Goal: Task Accomplishment & Management: Manage account settings

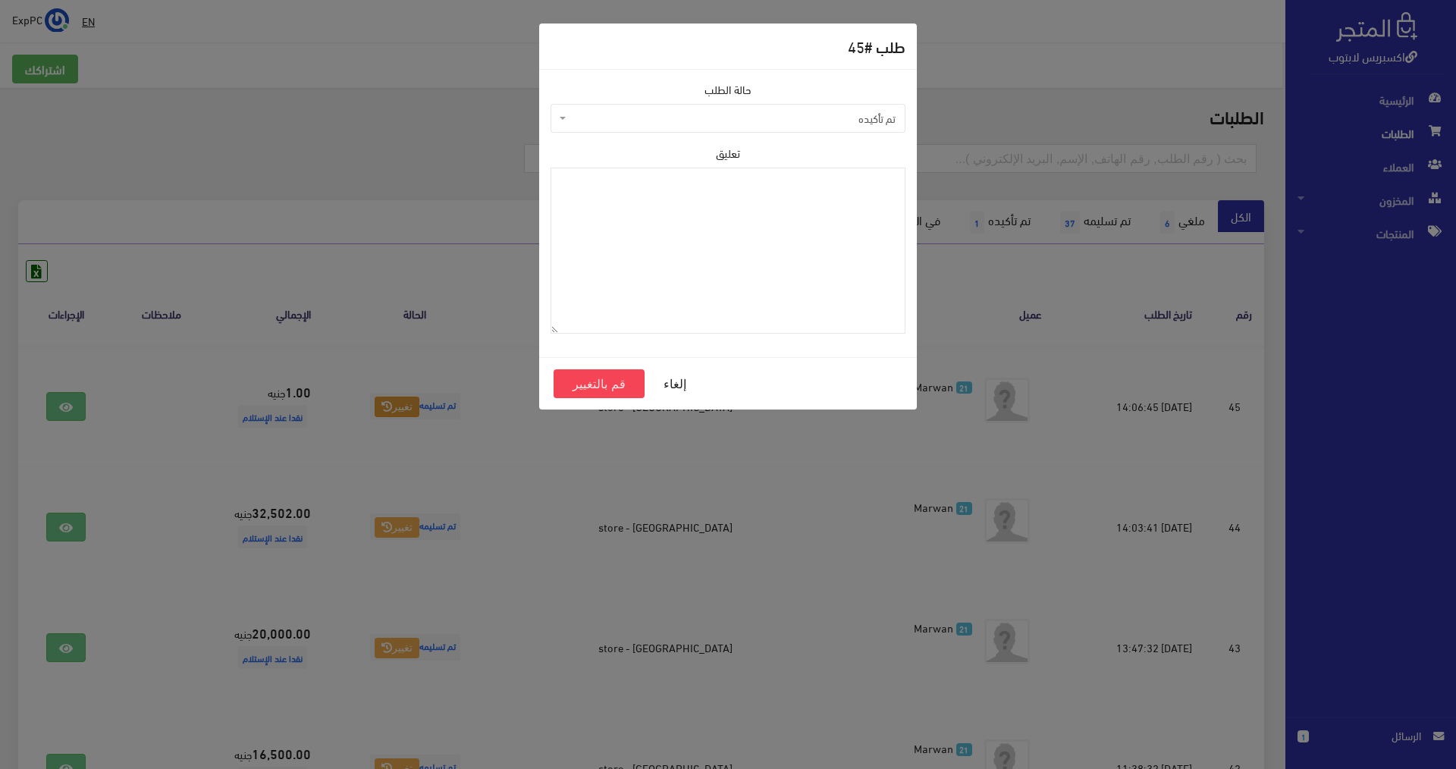
click at [825, 121] on span "تم تأكيده" at bounding box center [733, 118] width 326 height 15
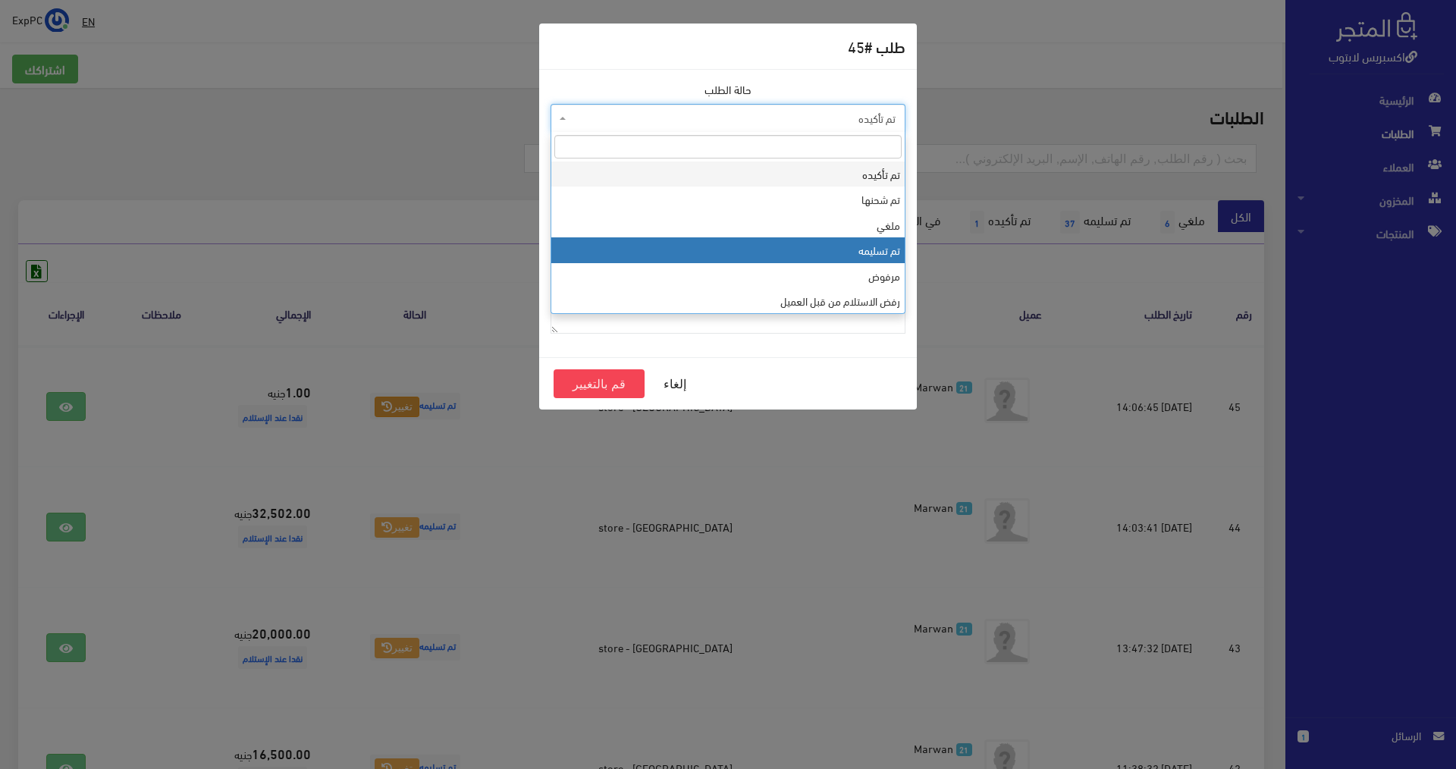
select select "4"
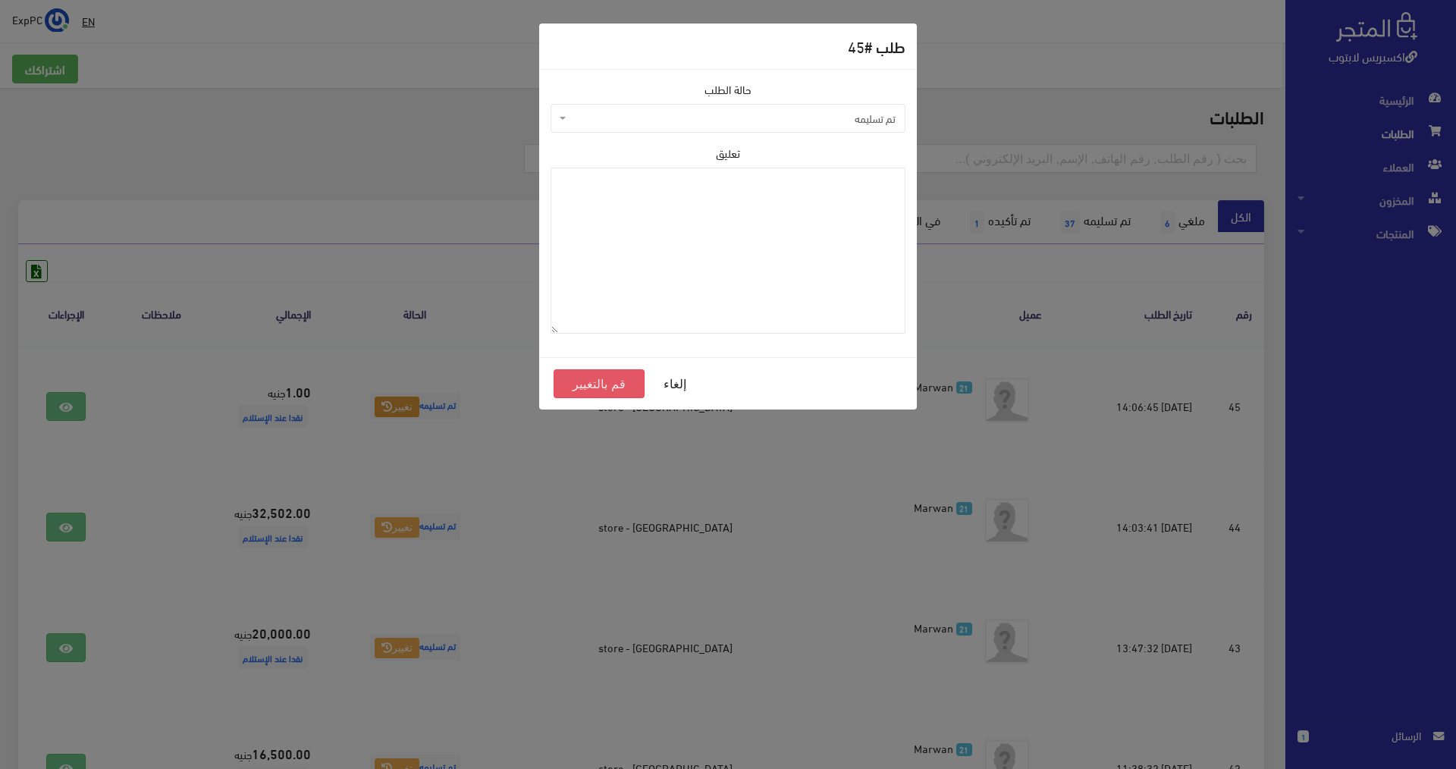
click at [605, 375] on button "قم بالتغيير" at bounding box center [599, 383] width 91 height 29
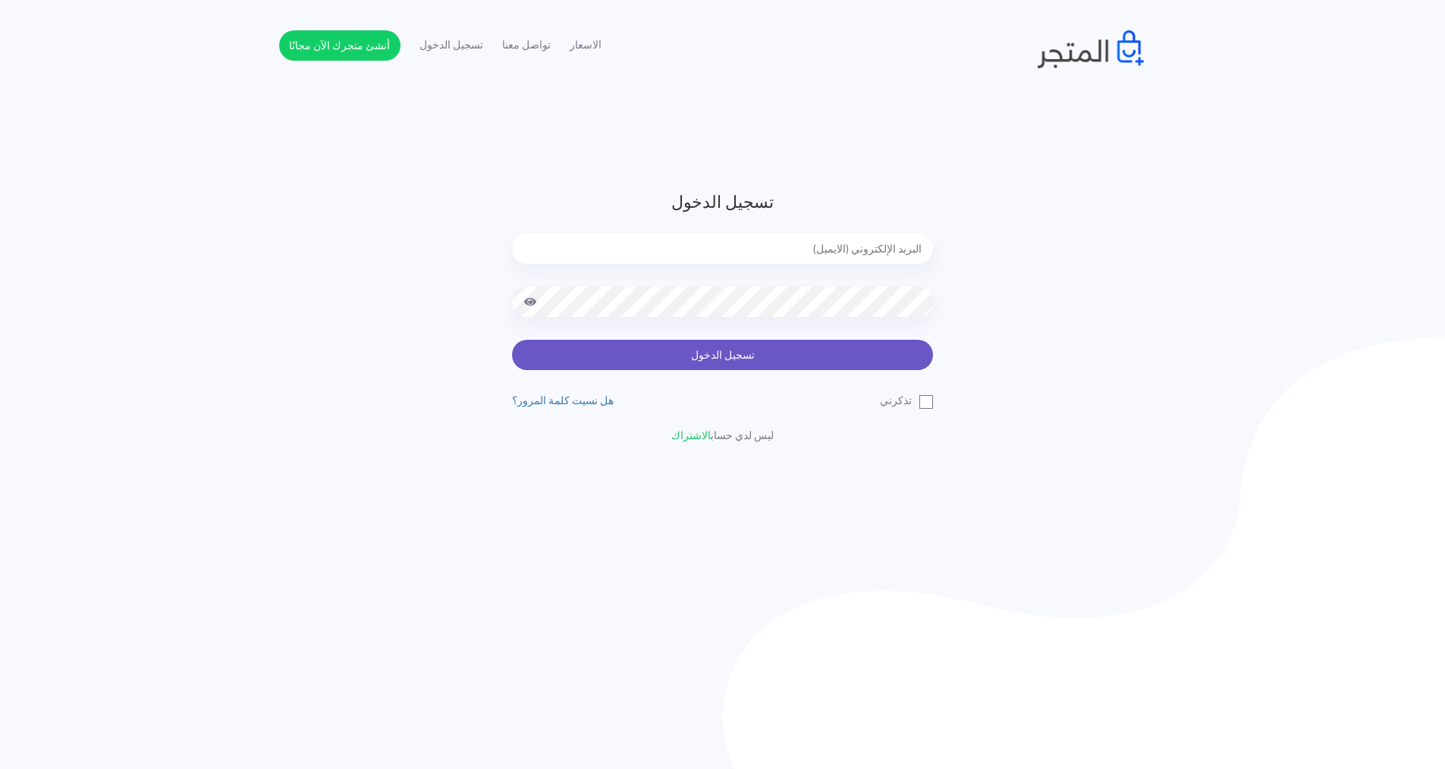
type input "[EMAIL_ADDRESS][DOMAIN_NAME]"
click at [628, 349] on button "تسجيل الدخول" at bounding box center [722, 355] width 421 height 30
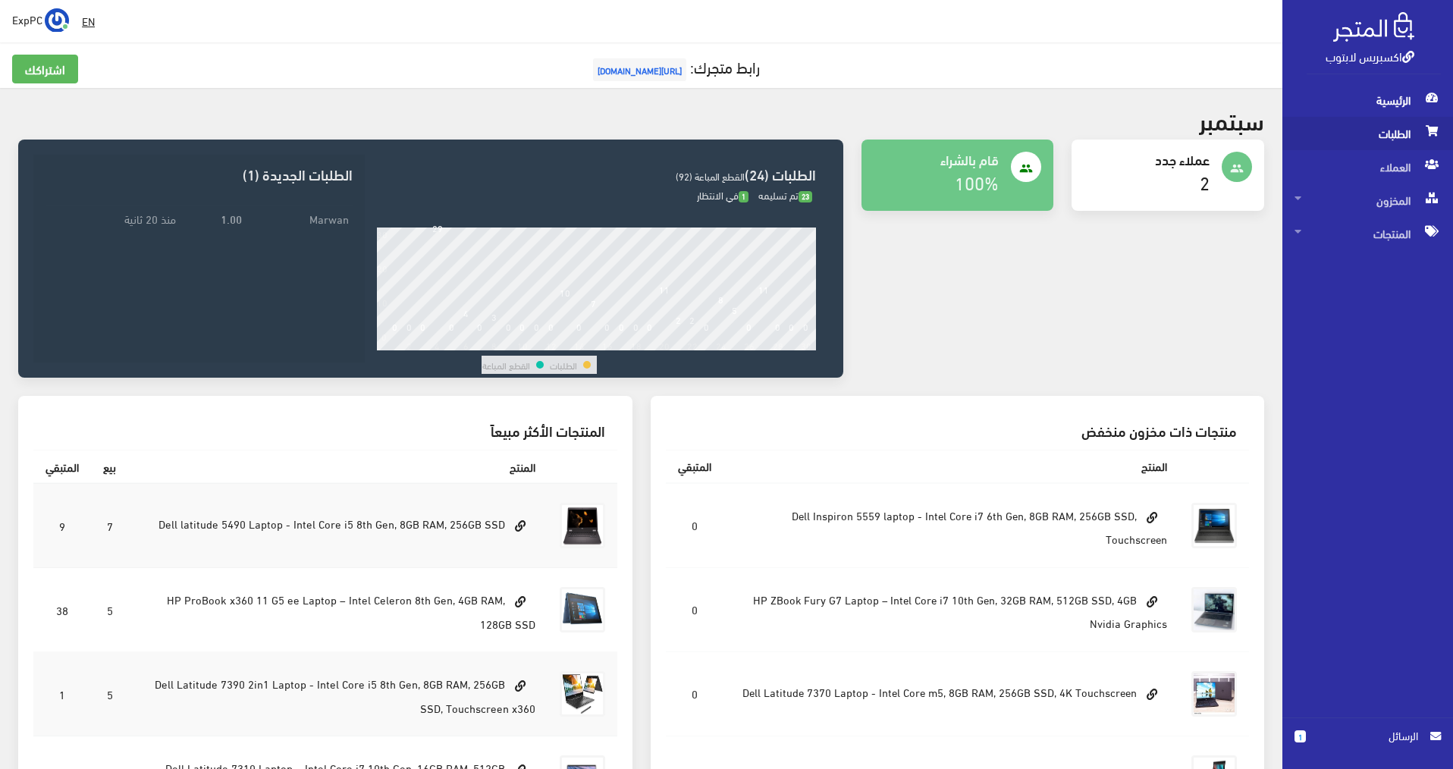
click at [1396, 135] on span "الطلبات" at bounding box center [1368, 133] width 146 height 33
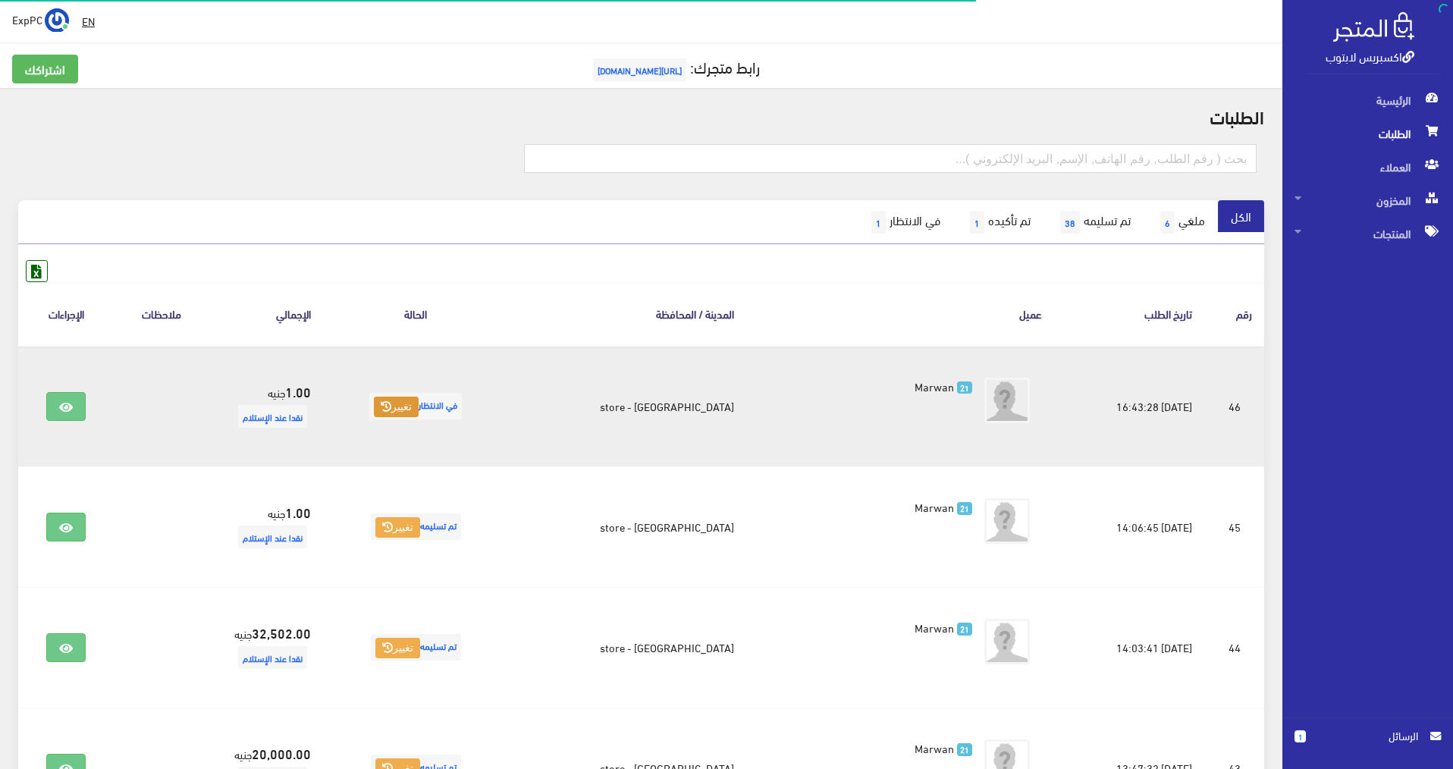
click at [419, 405] on button "تغيير" at bounding box center [396, 407] width 45 height 21
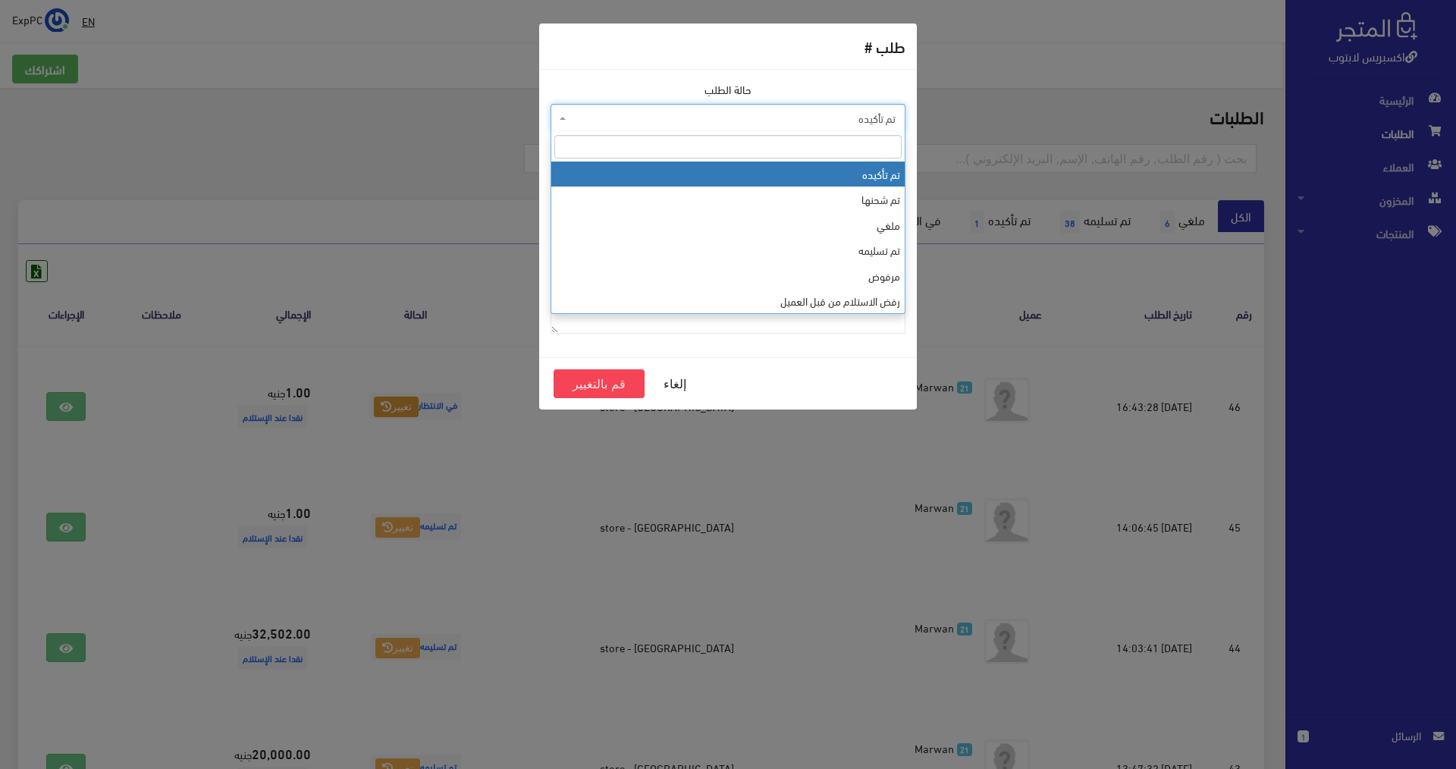
click at [783, 104] on span "تم تأكيده" at bounding box center [728, 118] width 355 height 29
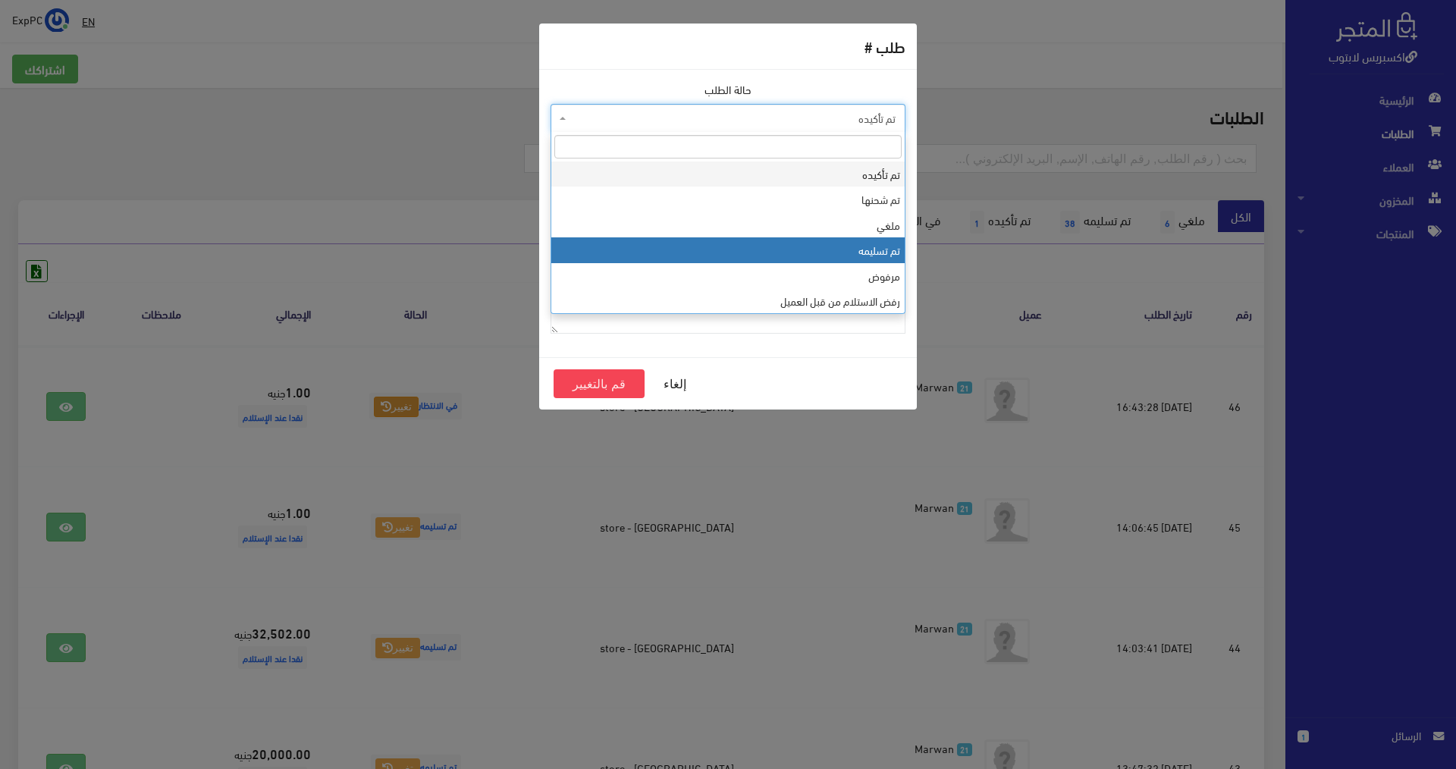
select select "4"
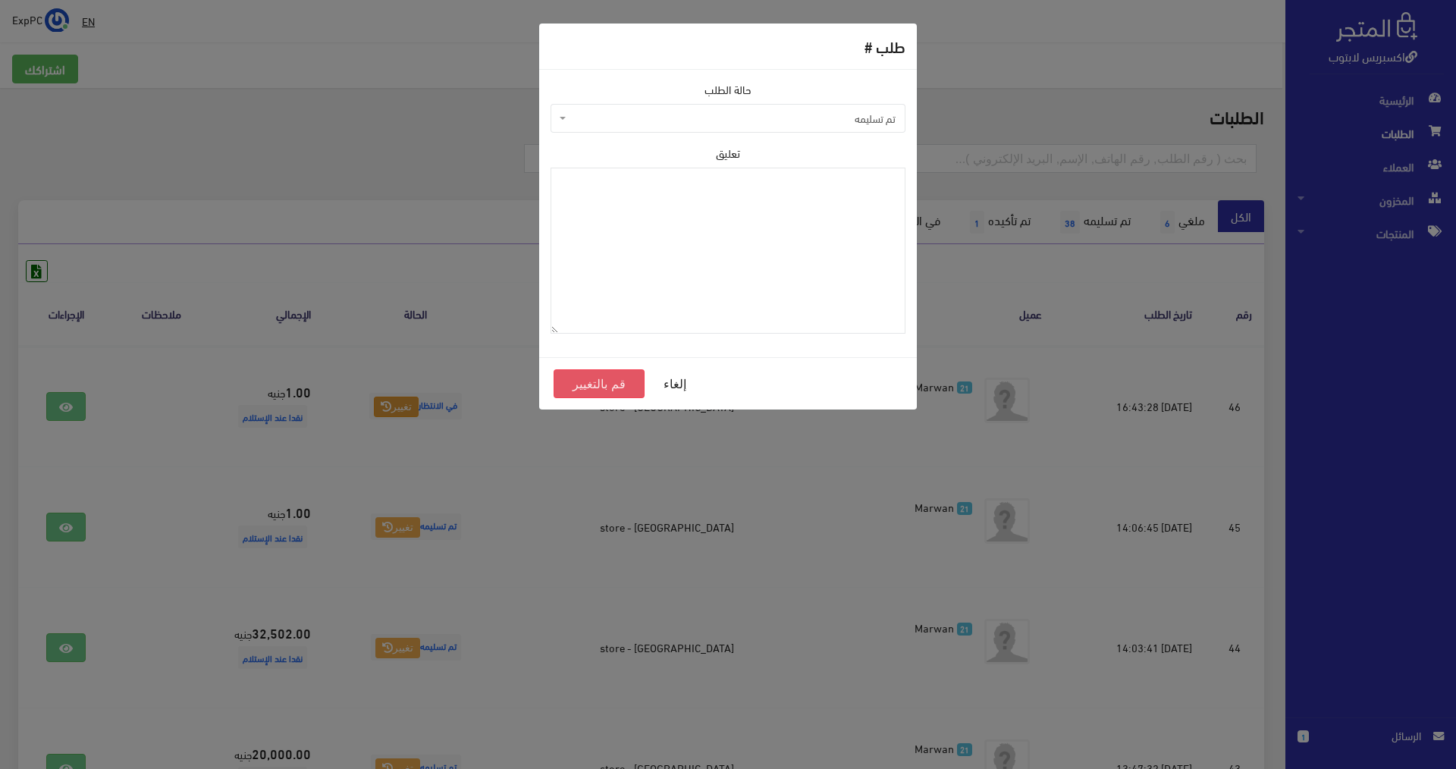
click at [636, 379] on button "قم بالتغيير" at bounding box center [599, 383] width 91 height 29
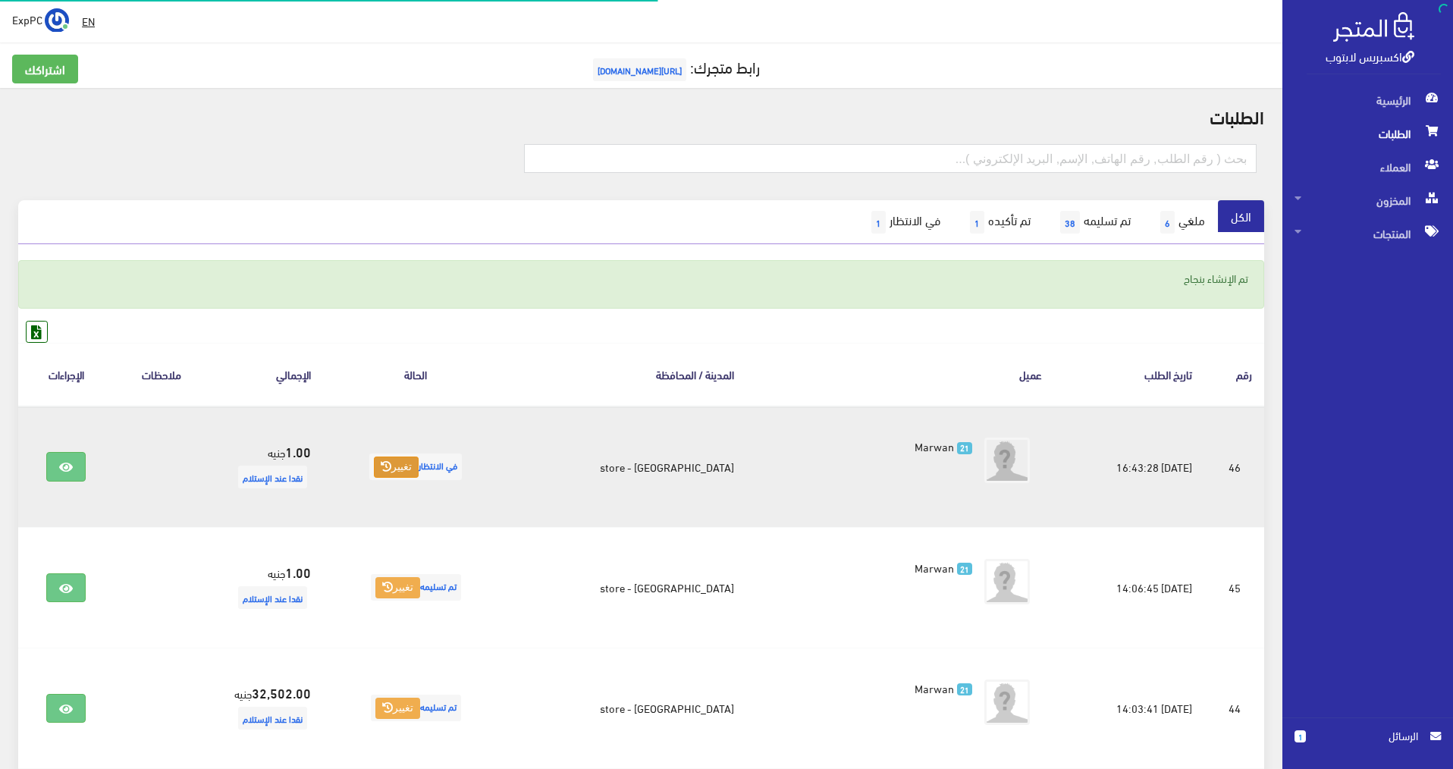
click at [419, 472] on button "تغيير" at bounding box center [396, 467] width 45 height 21
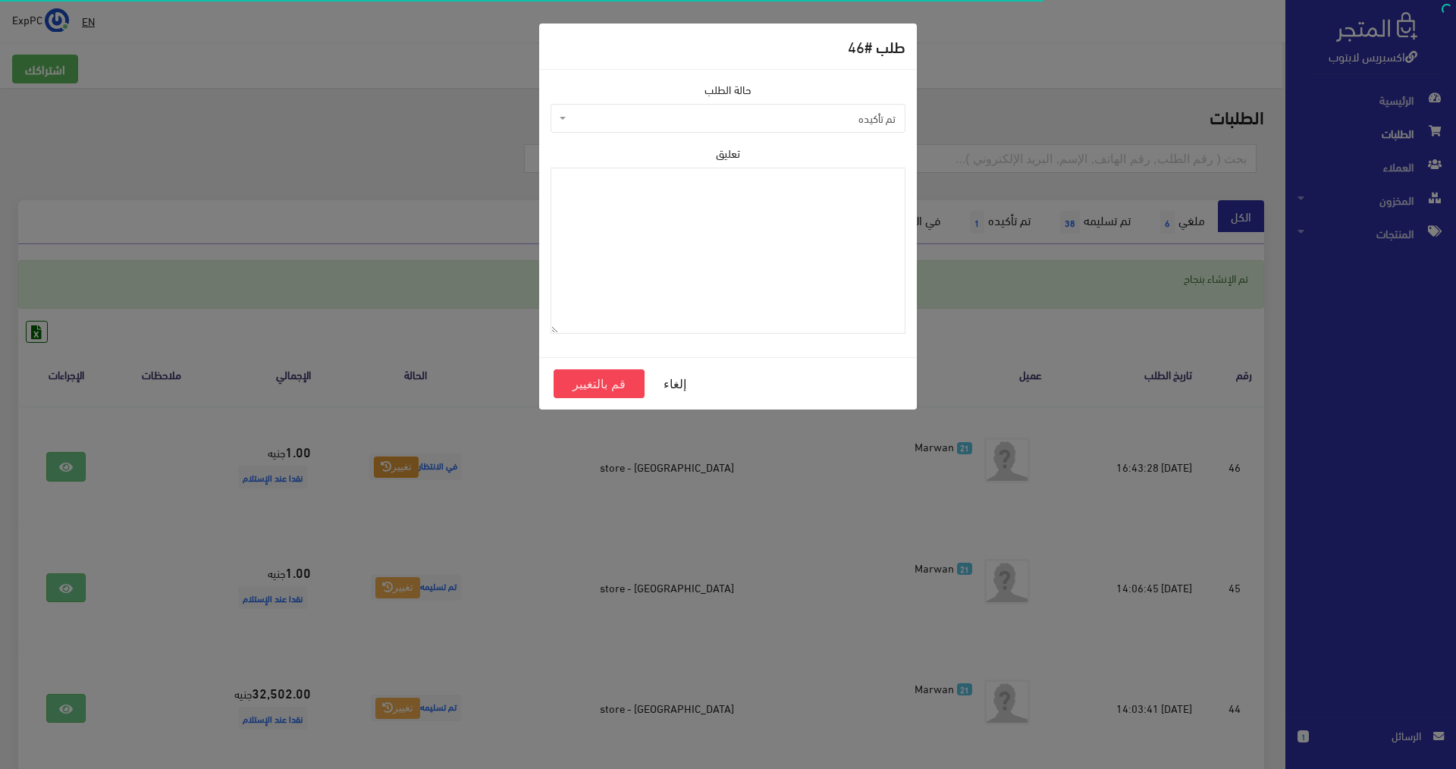
click at [798, 126] on span "تم تأكيده" at bounding box center [733, 118] width 326 height 15
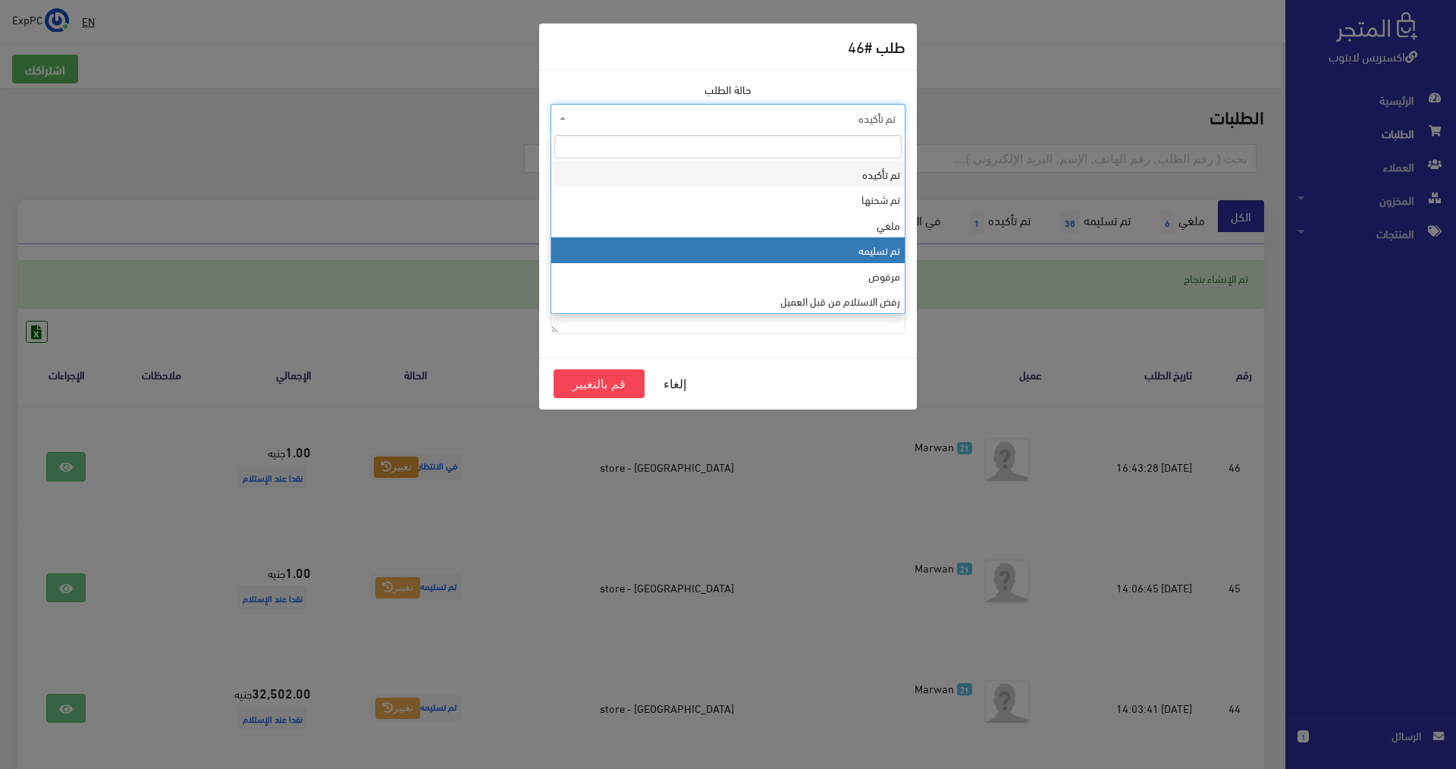
select select "4"
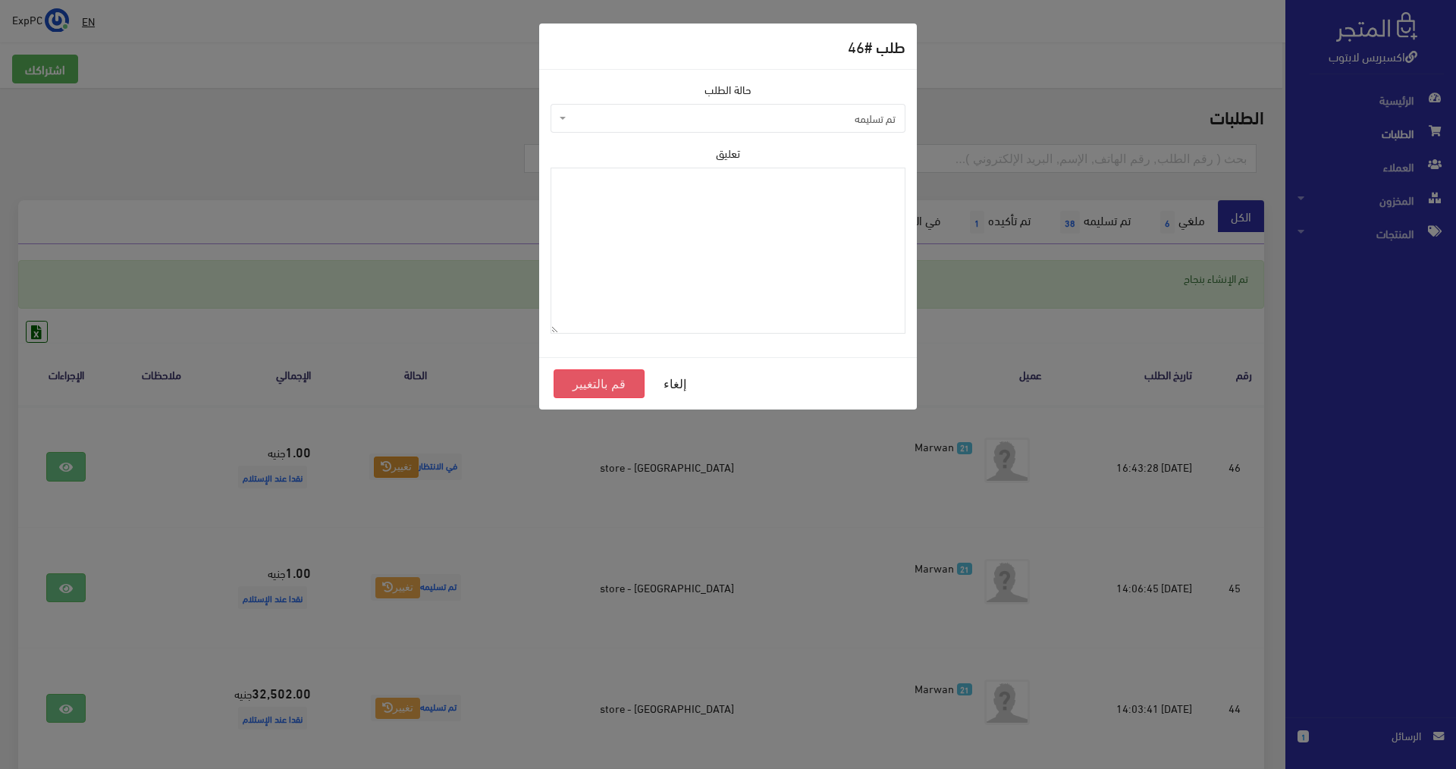
click at [586, 385] on button "قم بالتغيير" at bounding box center [599, 383] width 91 height 29
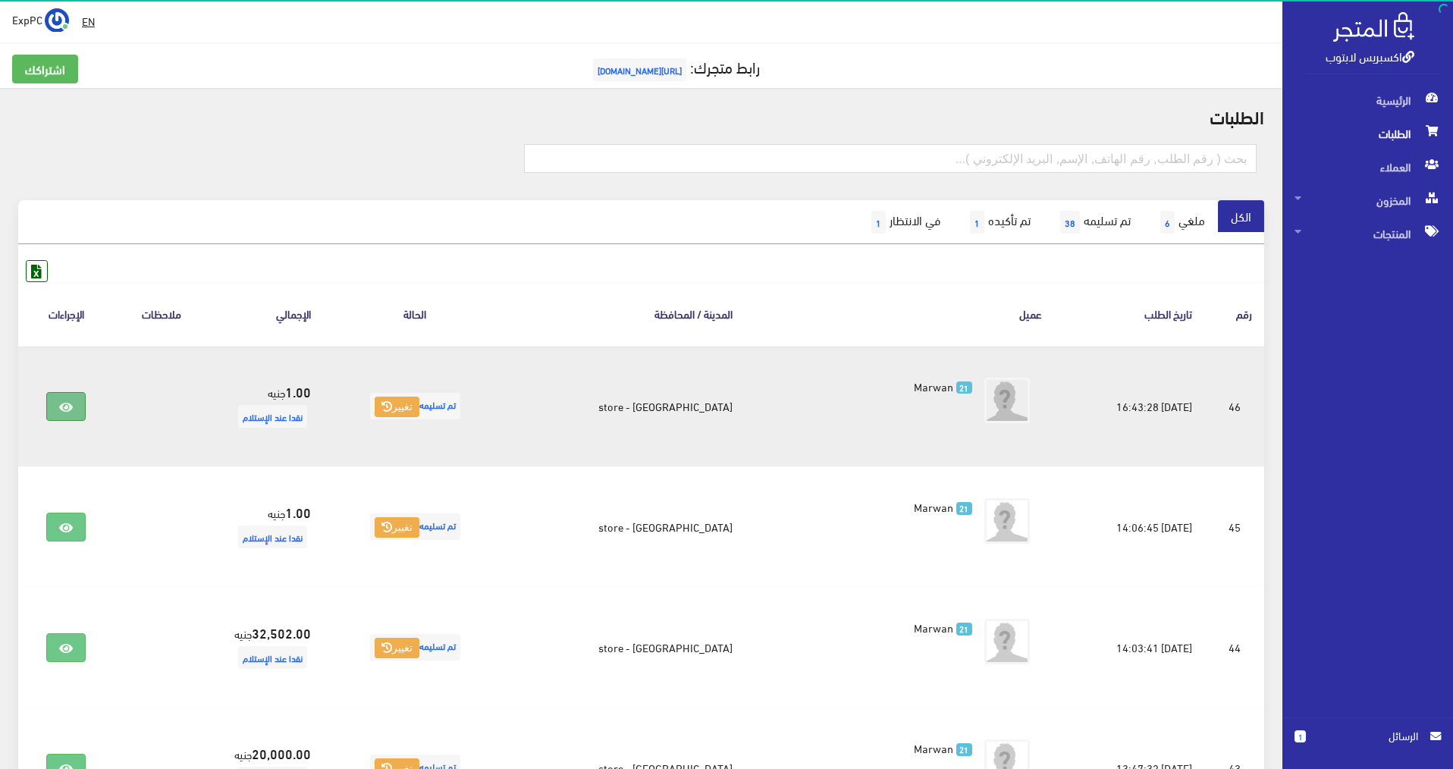
click at [73, 401] on icon at bounding box center [66, 407] width 14 height 12
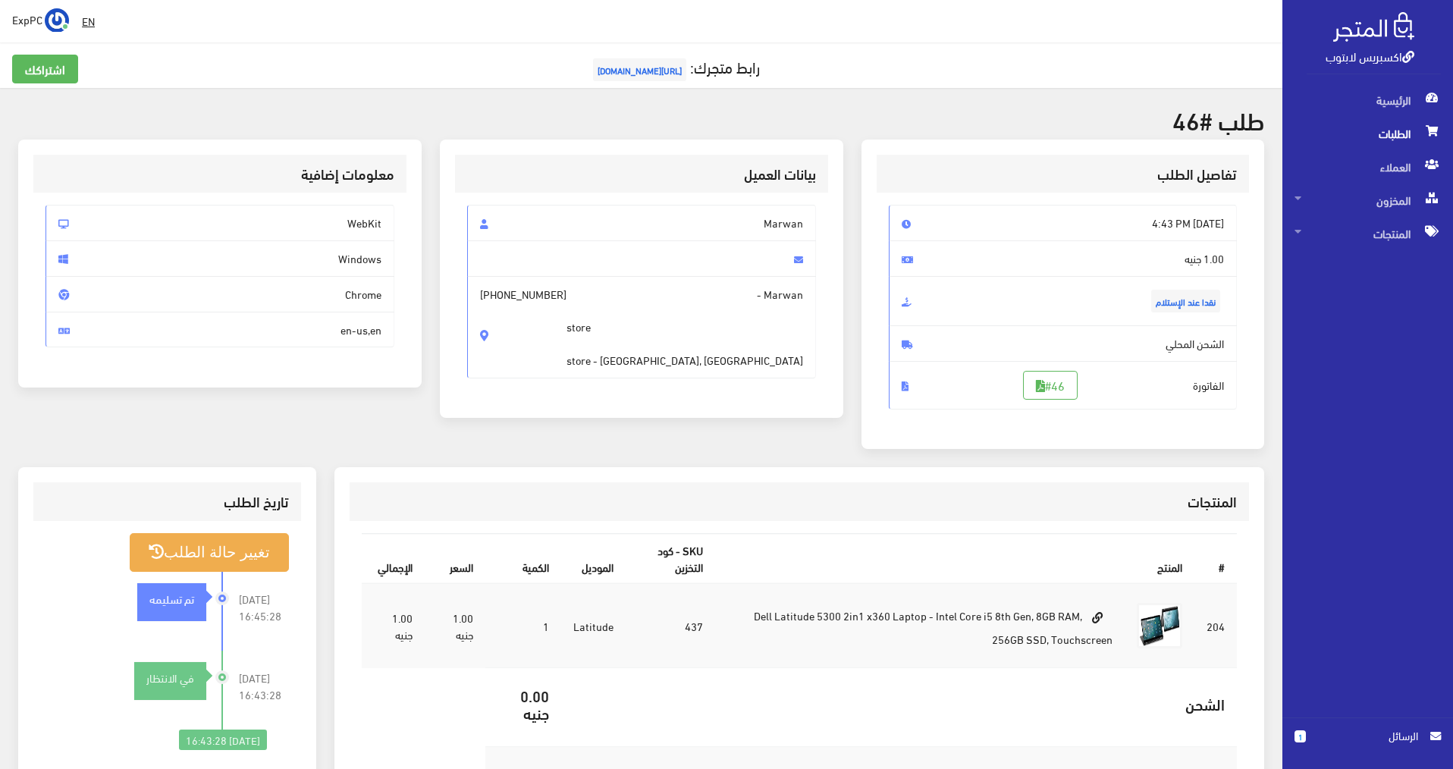
click at [1401, 137] on span "الطلبات" at bounding box center [1368, 133] width 146 height 33
